Goal: Task Accomplishment & Management: Use online tool/utility

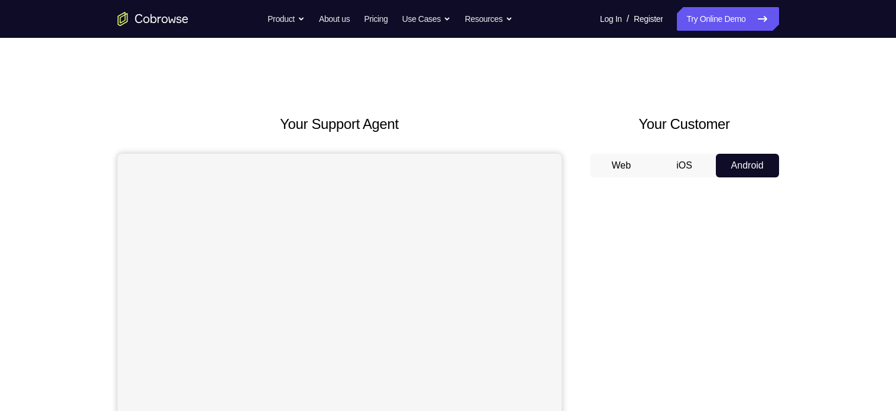
scroll to position [57, 0]
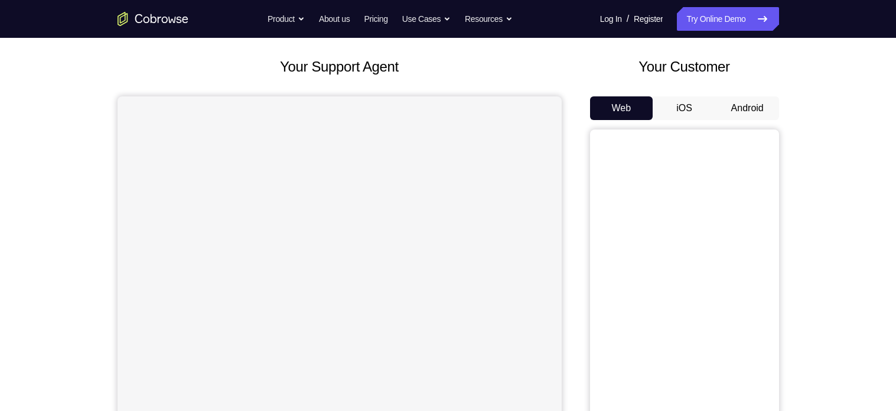
click at [751, 104] on button "Android" at bounding box center [747, 108] width 63 height 24
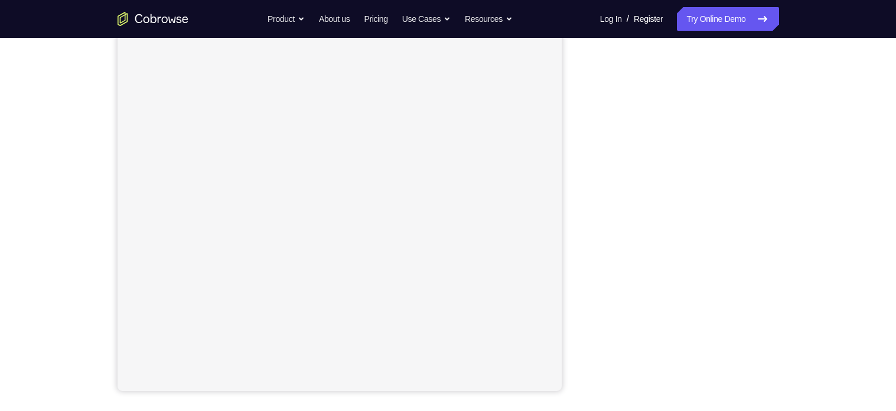
scroll to position [122, 0]
click at [703, 21] on link "Try Online Demo" at bounding box center [728, 19] width 102 height 24
click at [706, 22] on link "Try Online Demo" at bounding box center [728, 19] width 102 height 24
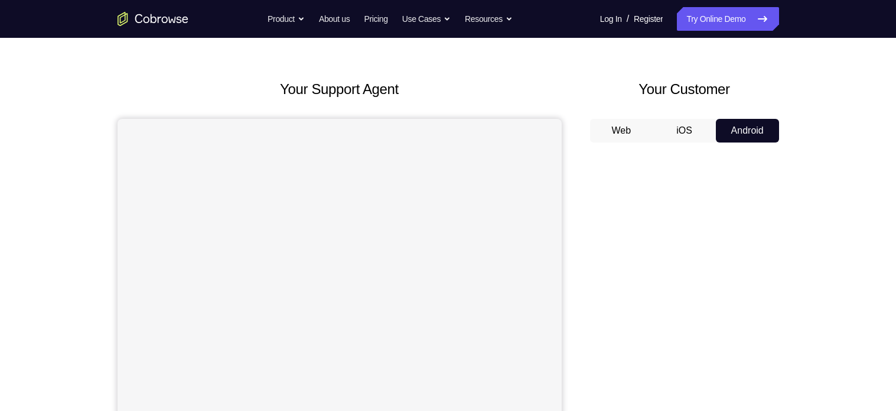
scroll to position [64, 0]
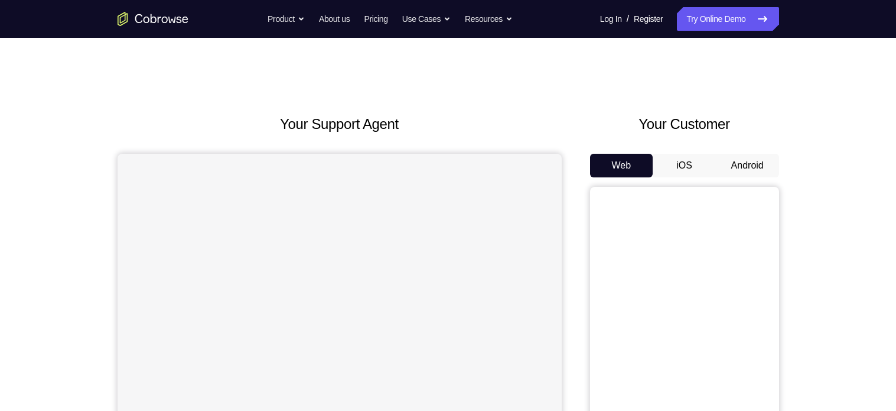
scroll to position [79, 0]
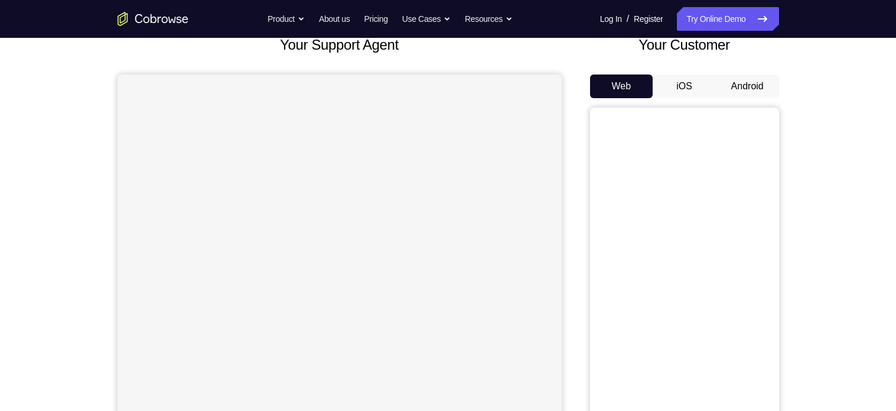
click at [732, 86] on button "Android" at bounding box center [747, 86] width 63 height 24
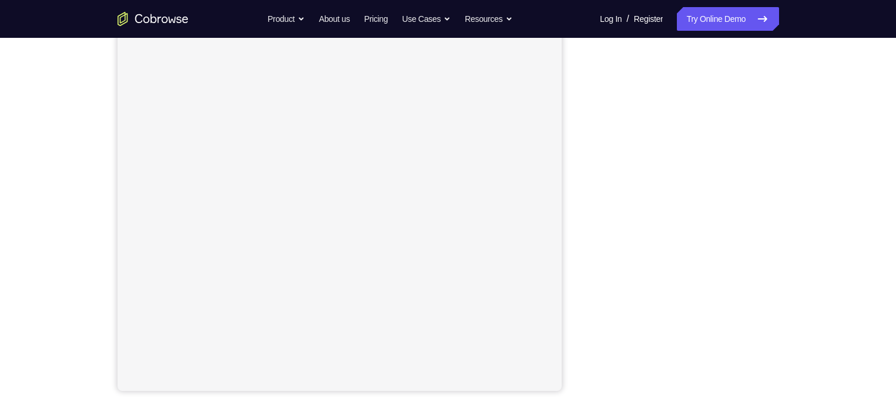
scroll to position [157, 0]
